Goal: Task Accomplishment & Management: Manage account settings

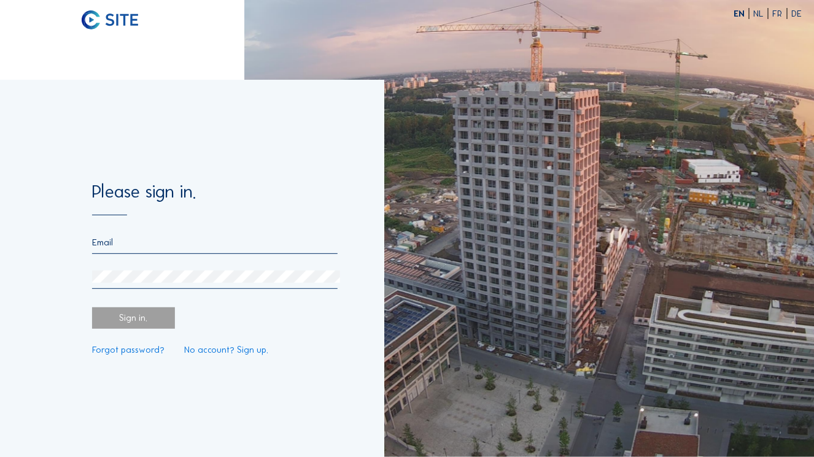
click at [135, 242] on input "email" at bounding box center [214, 242] width 245 height 11
type input "[EMAIL_ADDRESS][DOMAIN_NAME]"
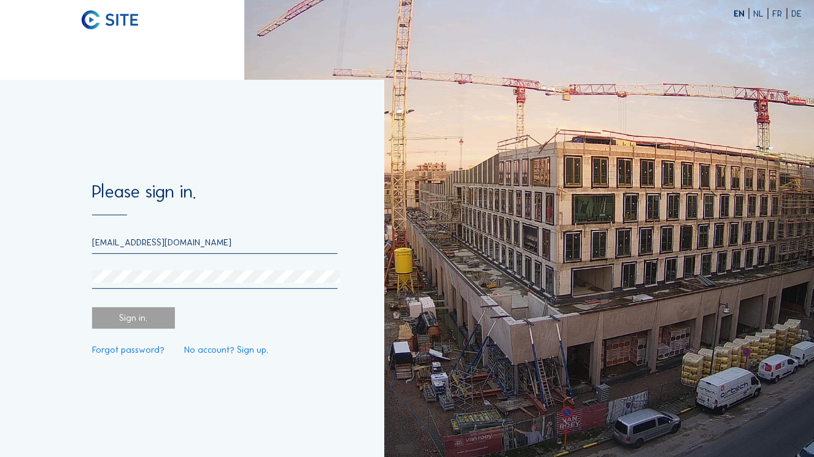
click at [139, 351] on link "Forgot password?" at bounding box center [128, 349] width 72 height 9
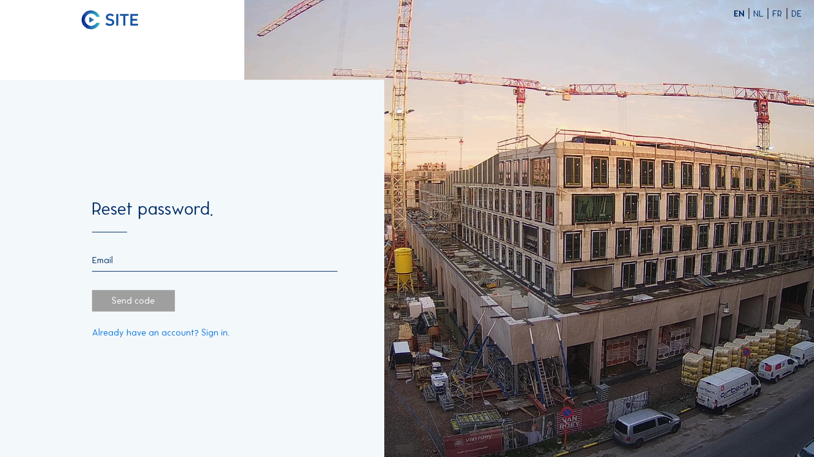
click at [123, 262] on input "email" at bounding box center [214, 260] width 245 height 11
type input "[EMAIL_ADDRESS][DOMAIN_NAME]"
click at [131, 303] on div "Send code" at bounding box center [133, 300] width 83 height 21
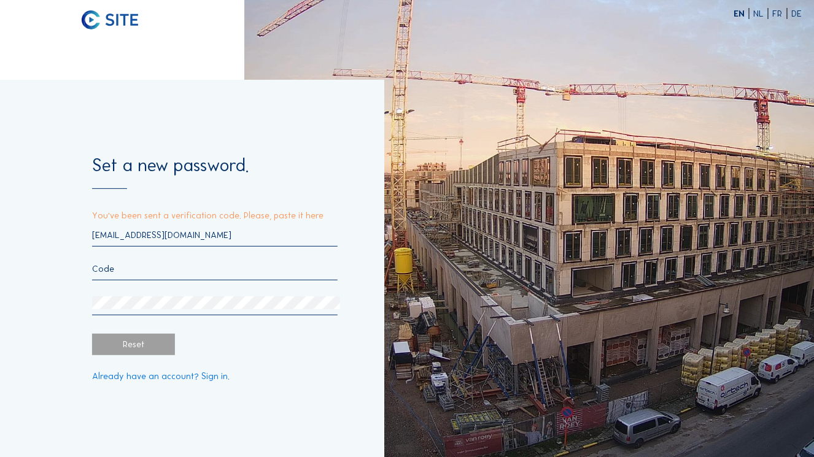
click at [131, 265] on input "text" at bounding box center [214, 268] width 245 height 11
paste input "286763"
click at [123, 292] on div "[EMAIL_ADDRESS][DOMAIN_NAME] 286763" at bounding box center [214, 271] width 245 height 85
click at [142, 353] on div "Reset" at bounding box center [133, 344] width 83 height 21
type input "286763"
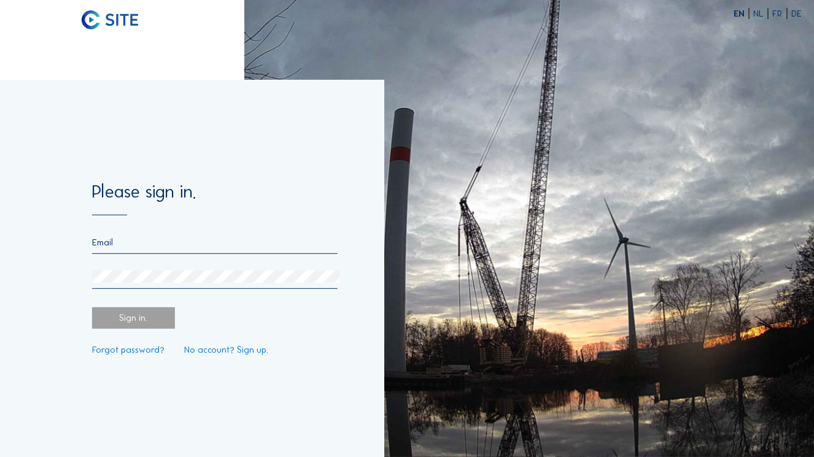
click at [117, 242] on input "email" at bounding box center [214, 242] width 245 height 11
type input "[EMAIL_ADDRESS][DOMAIN_NAME]"
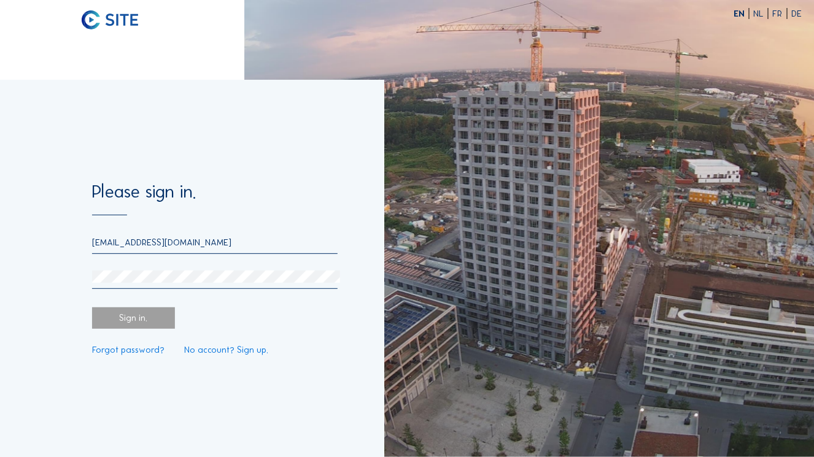
click at [107, 320] on div "Sign in." at bounding box center [133, 317] width 83 height 21
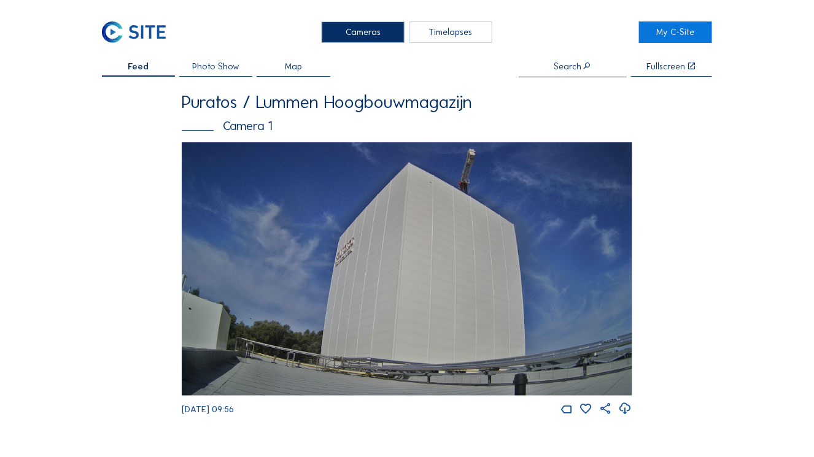
click at [350, 264] on img at bounding box center [407, 268] width 450 height 253
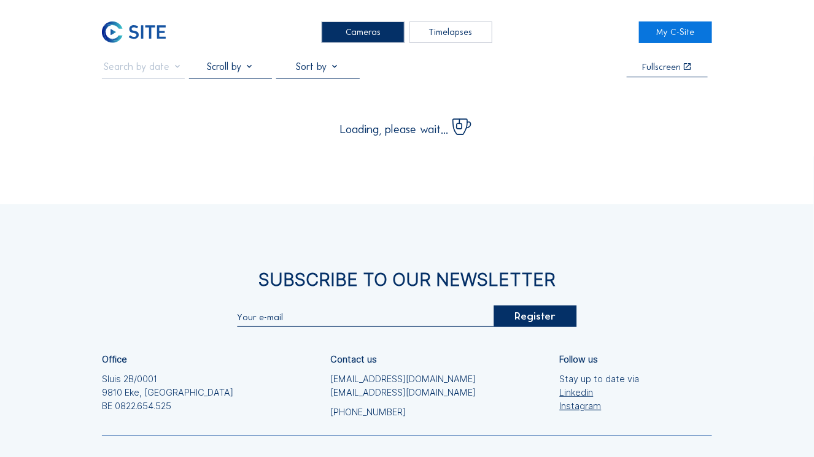
click at [443, 318] on input "text" at bounding box center [365, 317] width 256 height 11
click at [789, 147] on div "Cameras Timelapses My C-Site Fullscreen Loading, please wait... Subscribe to ou…" at bounding box center [407, 283] width 814 height 566
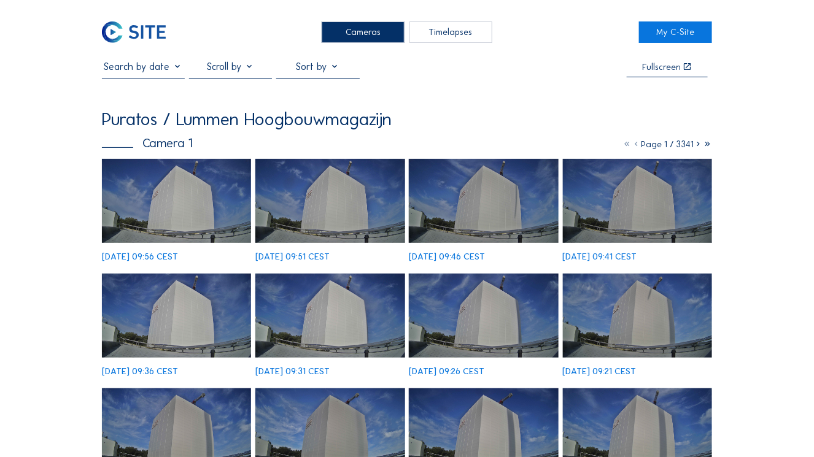
click at [151, 217] on img at bounding box center [176, 201] width 149 height 84
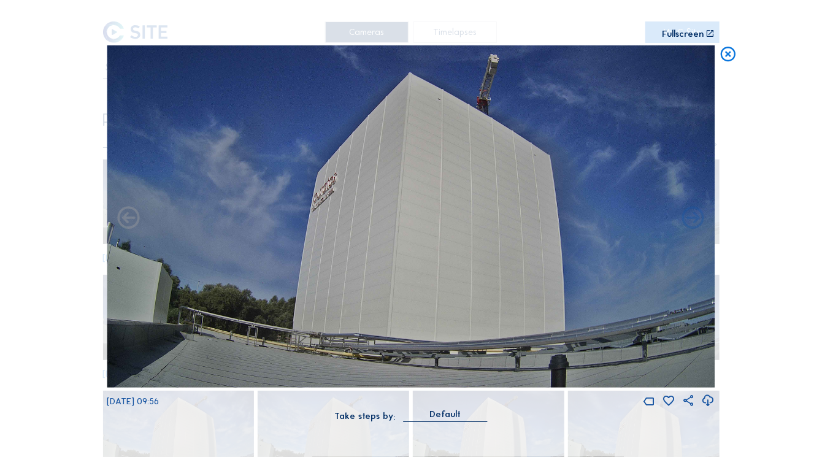
click at [130, 220] on icon at bounding box center [128, 219] width 27 height 27
click at [429, 52] on img at bounding box center [411, 216] width 608 height 342
